Goal: Find specific page/section: Find specific page/section

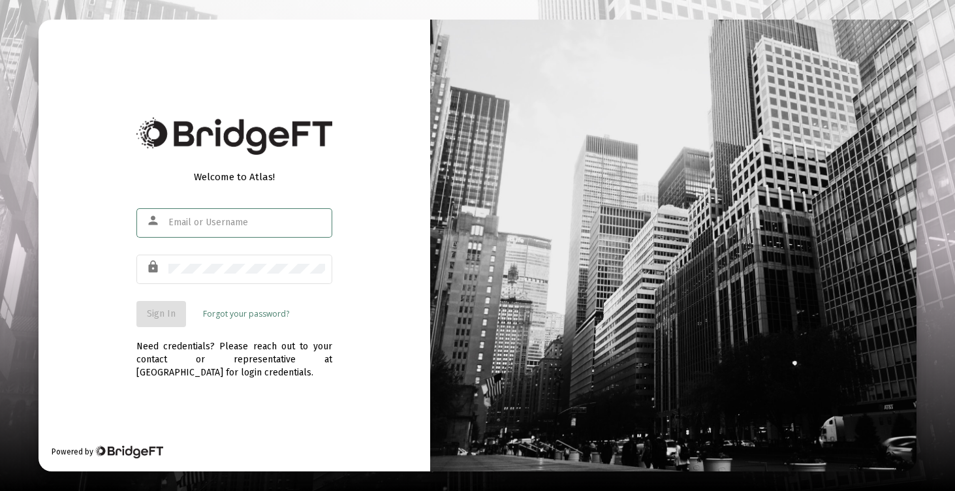
type input "[EMAIL_ADDRESS][DOMAIN_NAME]"
click at [172, 305] on button "Sign In" at bounding box center [161, 314] width 50 height 26
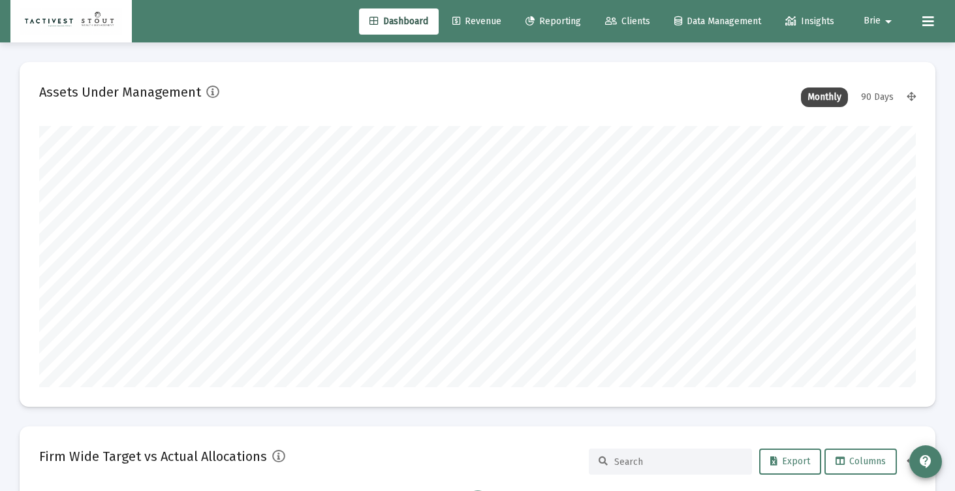
scroll to position [261, 472]
click at [631, 29] on link "Clients" at bounding box center [628, 21] width 66 height 26
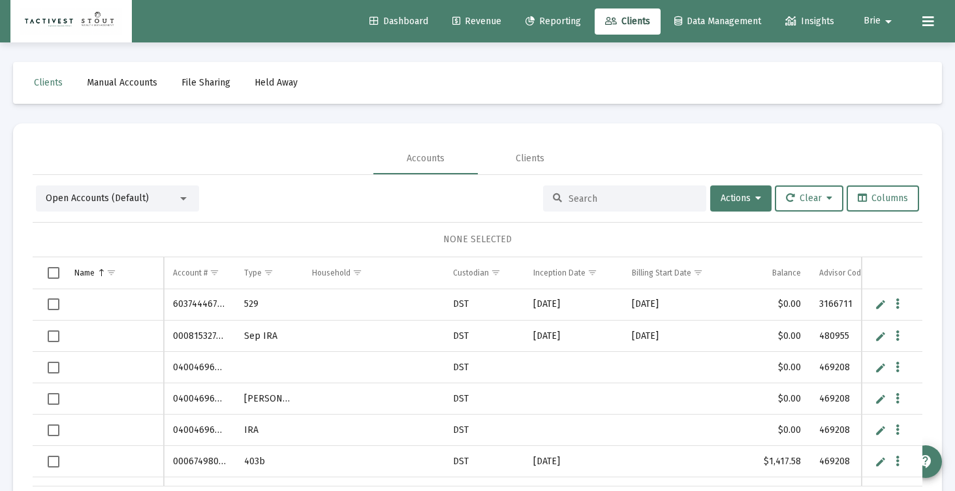
click at [571, 191] on div at bounding box center [624, 198] width 163 height 26
click at [572, 197] on input at bounding box center [633, 198] width 128 height 11
type input "[PERSON_NAME]"
